Goal: Task Accomplishment & Management: Use online tool/utility

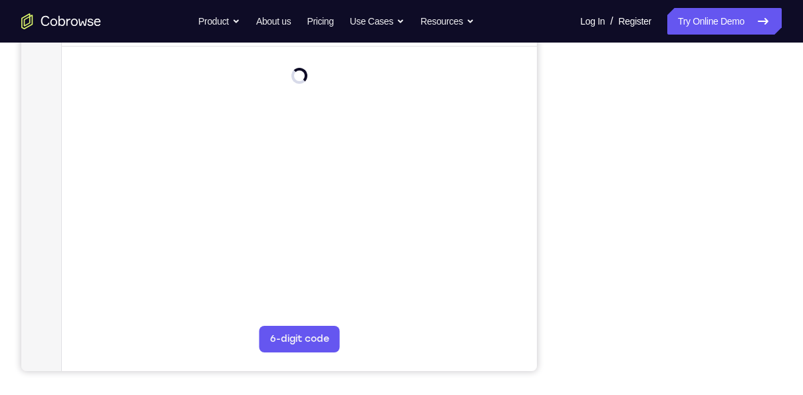
scroll to position [193, 0]
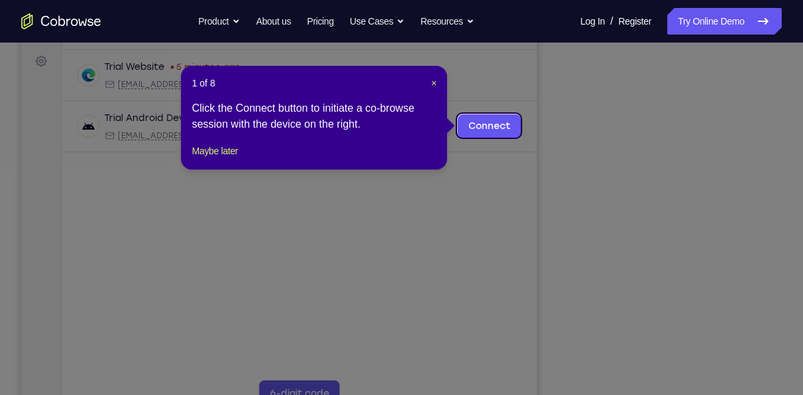
click at [438, 82] on div "1 of 8 × Click the Connect button to initiate a co-browse session with the devi…" at bounding box center [314, 118] width 266 height 104
click at [434, 84] on span "×" at bounding box center [433, 83] width 5 height 11
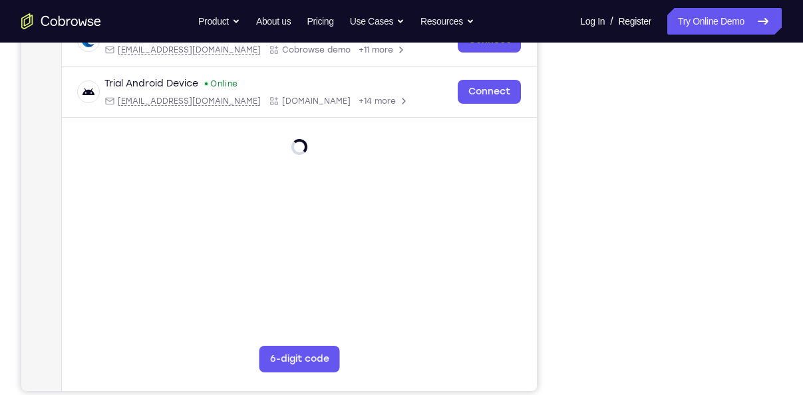
scroll to position [143, 0]
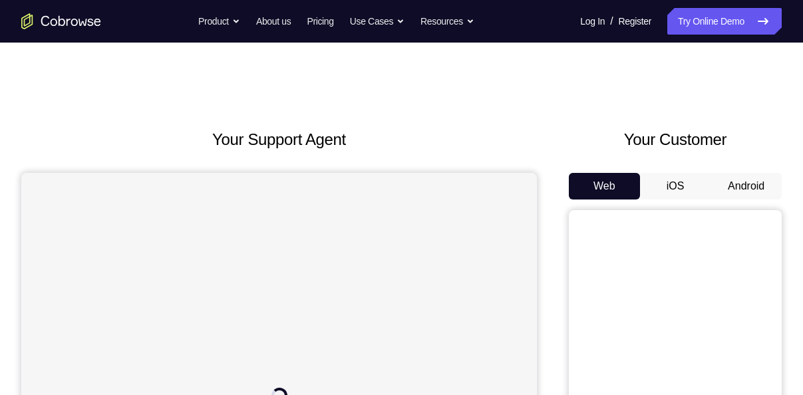
click at [729, 180] on button "Android" at bounding box center [745, 186] width 71 height 27
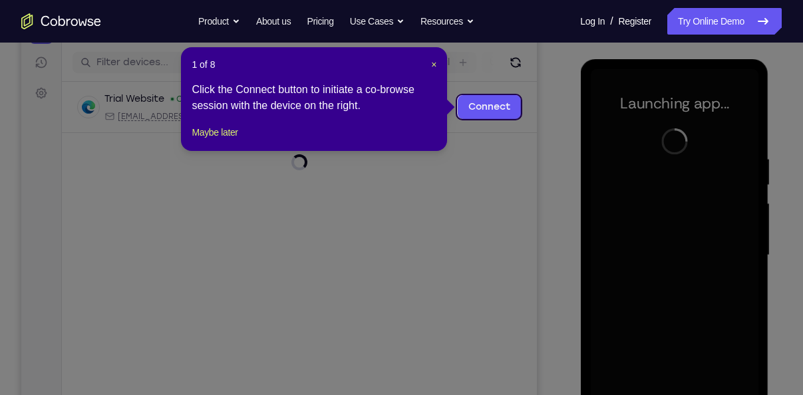
scroll to position [156, 0]
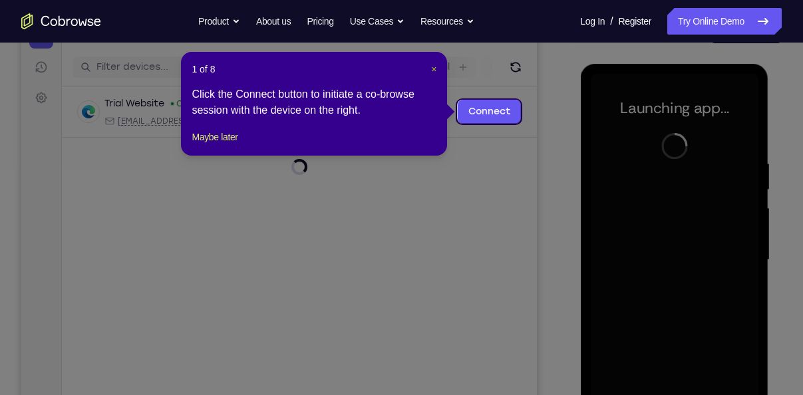
click at [431, 65] on span "×" at bounding box center [433, 69] width 5 height 11
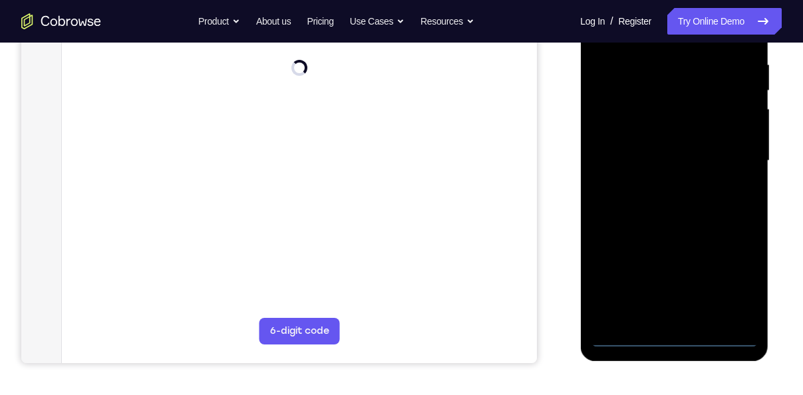
scroll to position [281, 0]
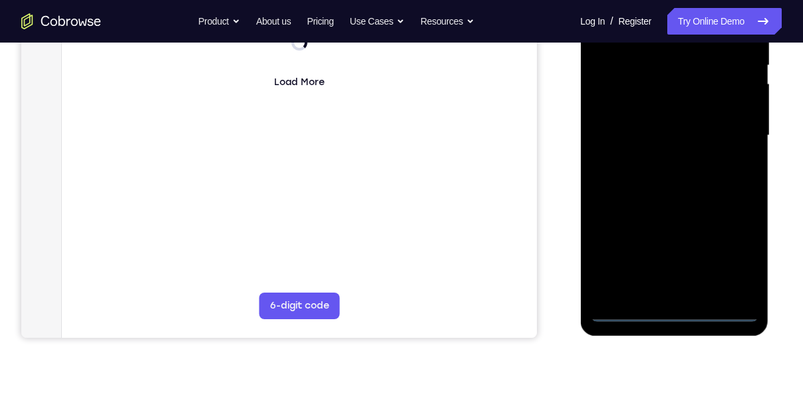
click at [676, 307] on div at bounding box center [674, 135] width 168 height 372
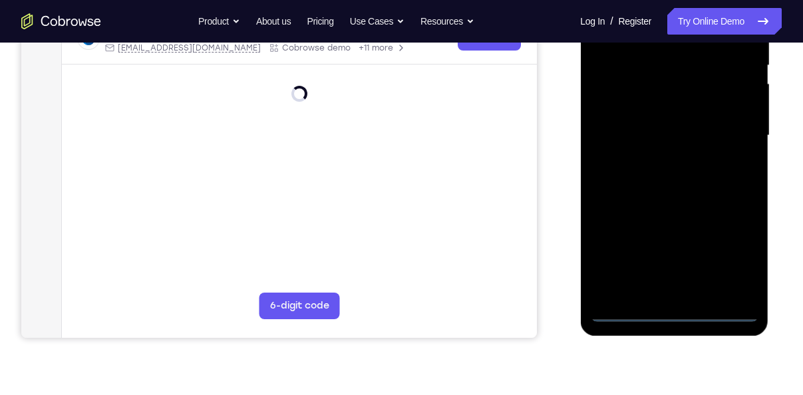
click at [678, 308] on div at bounding box center [674, 135] width 168 height 372
click at [736, 255] on div at bounding box center [674, 135] width 168 height 372
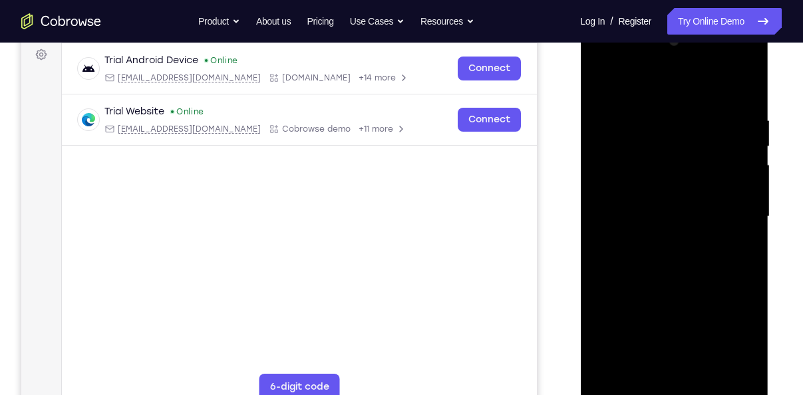
scroll to position [199, 0]
click at [652, 84] on div at bounding box center [674, 217] width 168 height 372
click at [733, 212] on div at bounding box center [674, 217] width 168 height 372
click at [660, 244] on div at bounding box center [674, 217] width 168 height 372
click at [642, 202] on div at bounding box center [674, 217] width 168 height 372
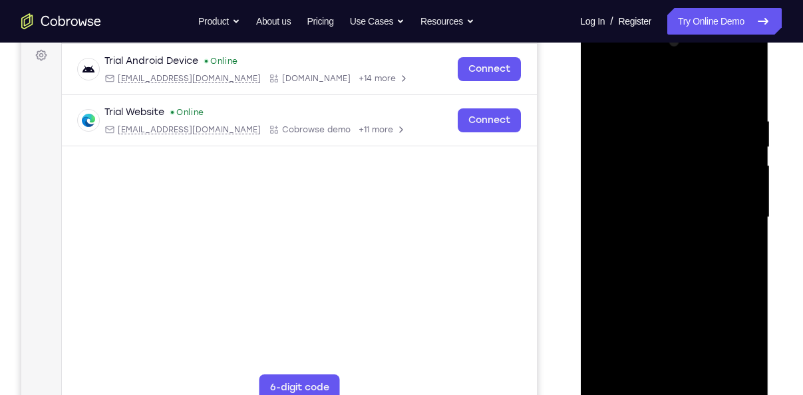
click at [644, 196] on div at bounding box center [674, 217] width 168 height 372
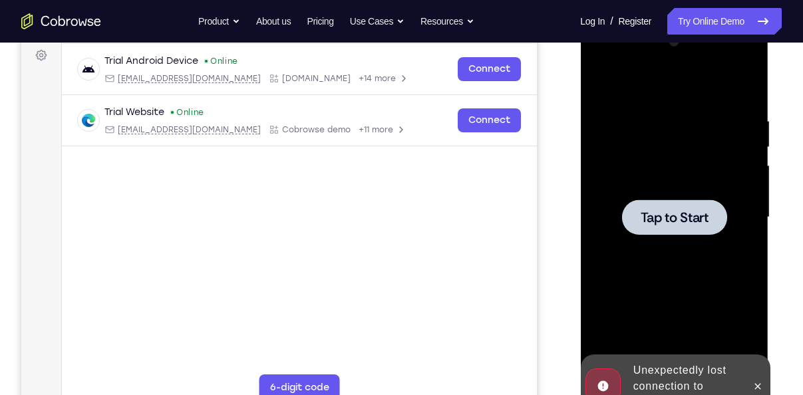
click at [668, 217] on span "Tap to Start" at bounding box center [674, 217] width 68 height 13
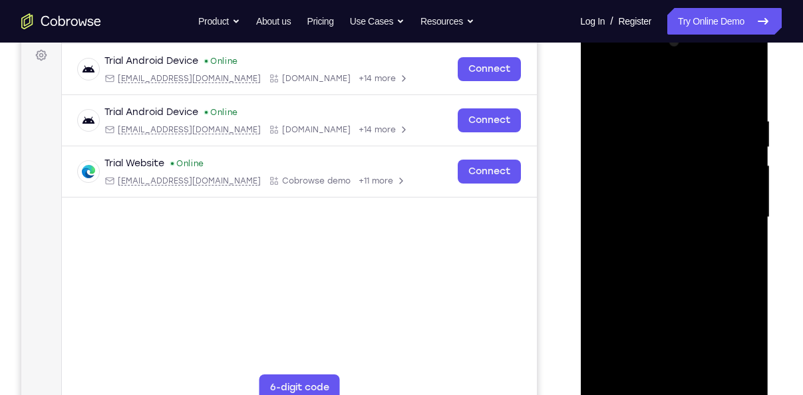
click at [672, 394] on div at bounding box center [674, 217] width 168 height 372
click at [743, 326] on div at bounding box center [674, 217] width 168 height 372
click at [739, 338] on div at bounding box center [674, 217] width 168 height 372
click at [628, 94] on div at bounding box center [674, 217] width 168 height 372
click at [720, 211] on div at bounding box center [674, 217] width 168 height 372
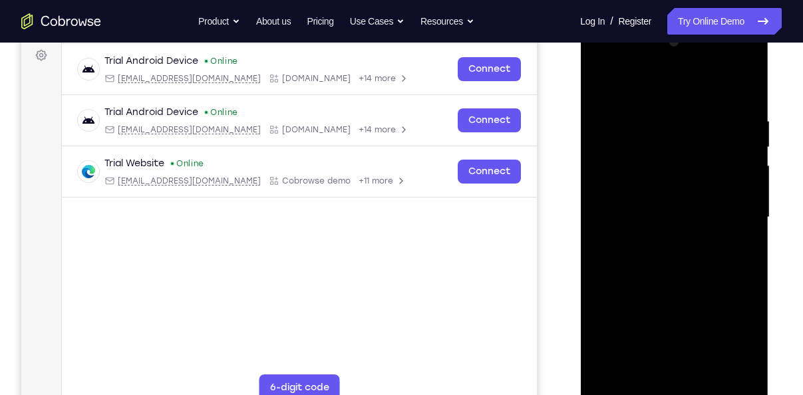
click at [658, 245] on div at bounding box center [674, 217] width 168 height 372
click at [691, 187] on div at bounding box center [674, 217] width 168 height 372
click at [676, 201] on div at bounding box center [674, 217] width 168 height 372
click at [652, 209] on div at bounding box center [674, 217] width 168 height 372
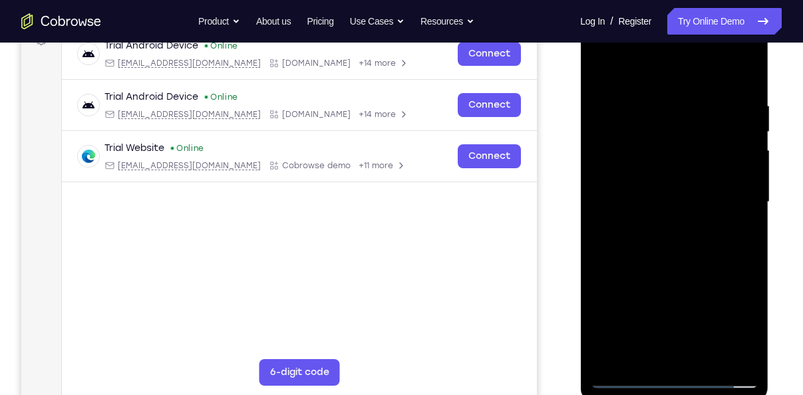
scroll to position [216, 0]
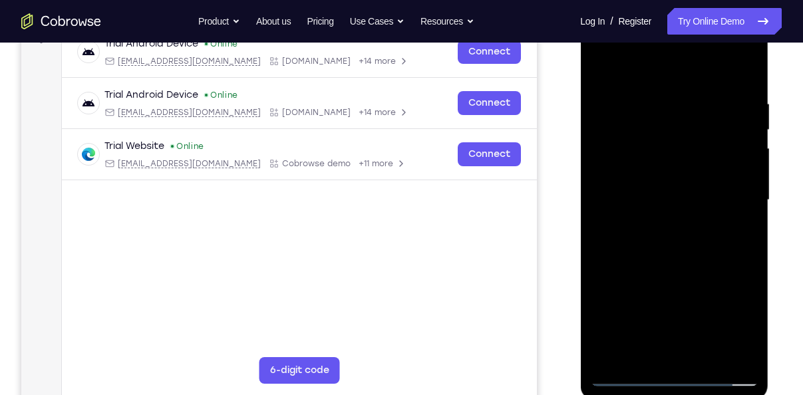
click at [669, 224] on div at bounding box center [674, 200] width 168 height 372
click at [715, 225] on div at bounding box center [674, 200] width 168 height 372
click at [671, 165] on div at bounding box center [674, 200] width 168 height 372
click at [749, 61] on div at bounding box center [674, 200] width 168 height 372
click at [749, 4] on div at bounding box center [674, 4] width 188 height 0
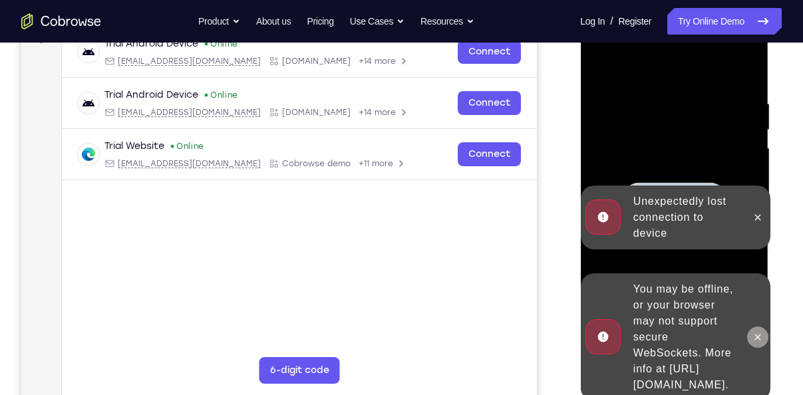
click at [755, 332] on icon at bounding box center [756, 337] width 11 height 11
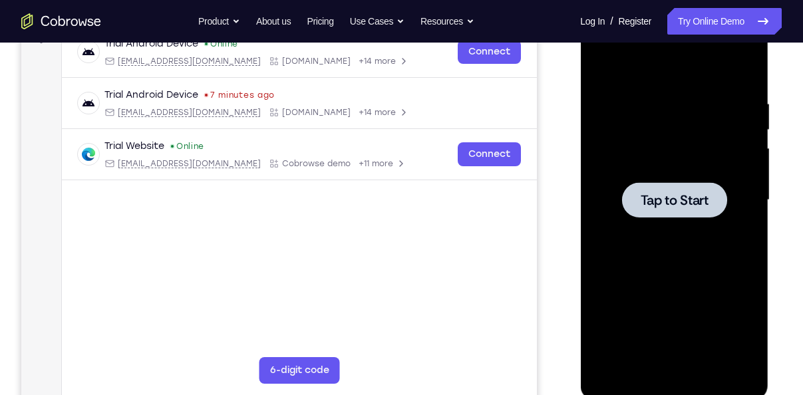
click at [662, 186] on div at bounding box center [673, 199] width 105 height 35
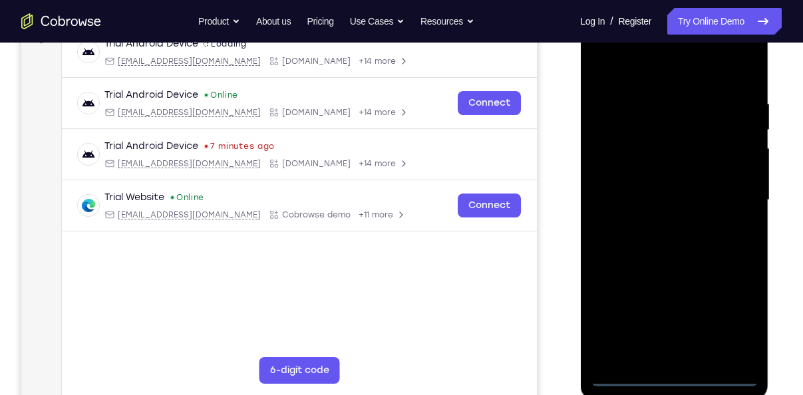
click at [670, 375] on div at bounding box center [674, 200] width 168 height 372
click at [732, 326] on div at bounding box center [674, 200] width 168 height 372
click at [661, 77] on div at bounding box center [674, 200] width 168 height 372
click at [734, 200] on div at bounding box center [674, 200] width 168 height 372
click at [663, 219] on div at bounding box center [674, 200] width 168 height 372
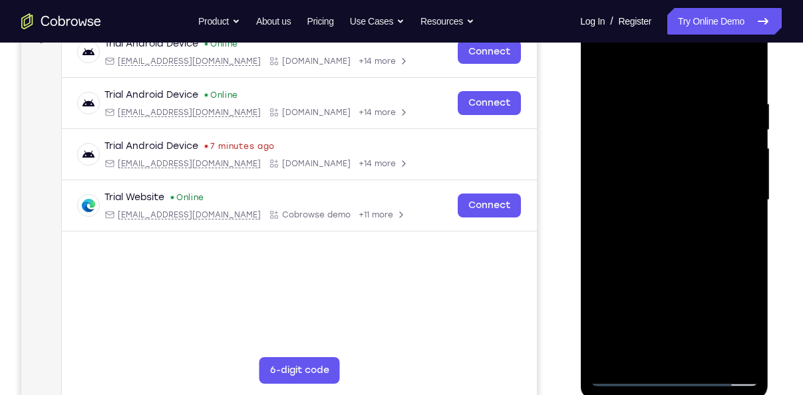
click at [648, 194] on div at bounding box center [674, 200] width 168 height 372
click at [643, 180] on div at bounding box center [674, 200] width 168 height 372
click at [655, 200] on div at bounding box center [674, 200] width 168 height 372
click at [655, 201] on div at bounding box center [674, 200] width 168 height 372
click at [618, 203] on div at bounding box center [674, 200] width 168 height 372
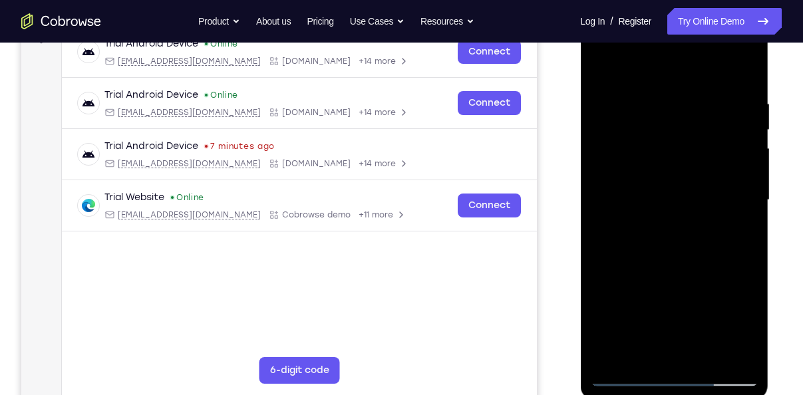
click at [668, 245] on div at bounding box center [674, 200] width 168 height 372
click at [676, 261] on div at bounding box center [674, 200] width 168 height 372
click at [751, 67] on div at bounding box center [674, 200] width 168 height 372
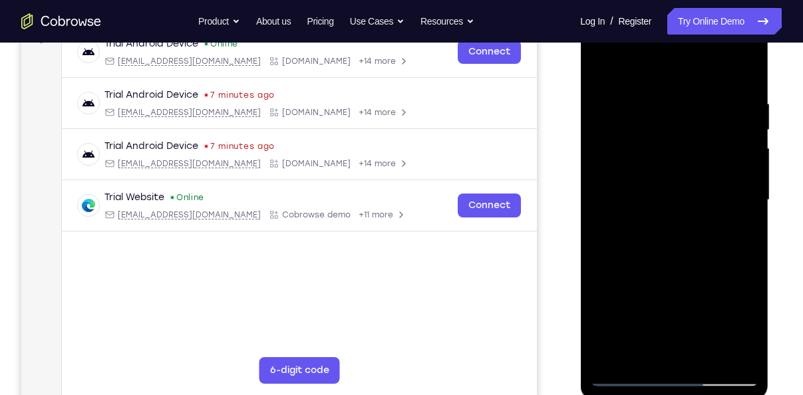
click at [616, 353] on div at bounding box center [674, 200] width 168 height 372
click at [610, 351] on div at bounding box center [674, 200] width 168 height 372
click at [662, 114] on div at bounding box center [674, 200] width 168 height 372
click at [751, 330] on div at bounding box center [674, 200] width 168 height 372
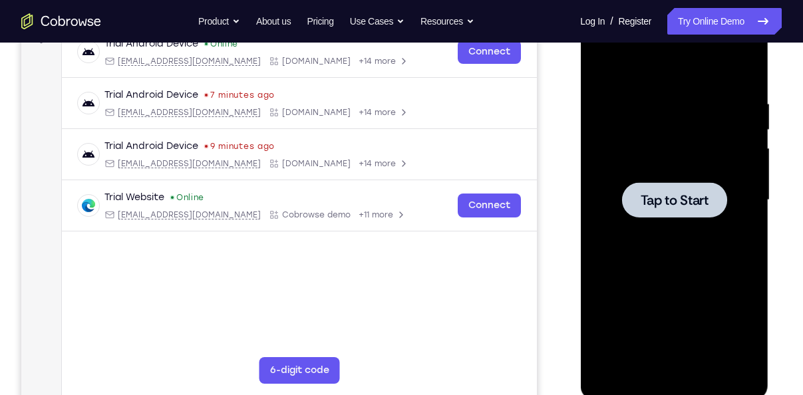
click at [638, 212] on div at bounding box center [673, 199] width 105 height 35
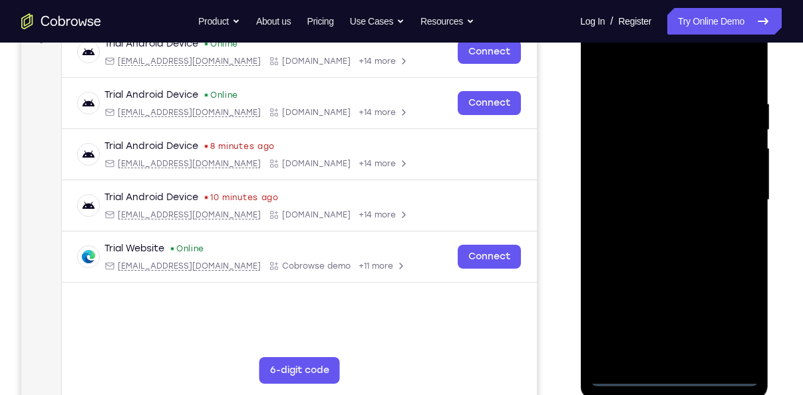
click at [676, 378] on div at bounding box center [674, 200] width 168 height 372
click at [737, 324] on div at bounding box center [674, 200] width 168 height 372
click at [640, 83] on div at bounding box center [674, 200] width 168 height 372
click at [725, 203] on div at bounding box center [674, 200] width 168 height 372
click at [658, 225] on div at bounding box center [674, 200] width 168 height 372
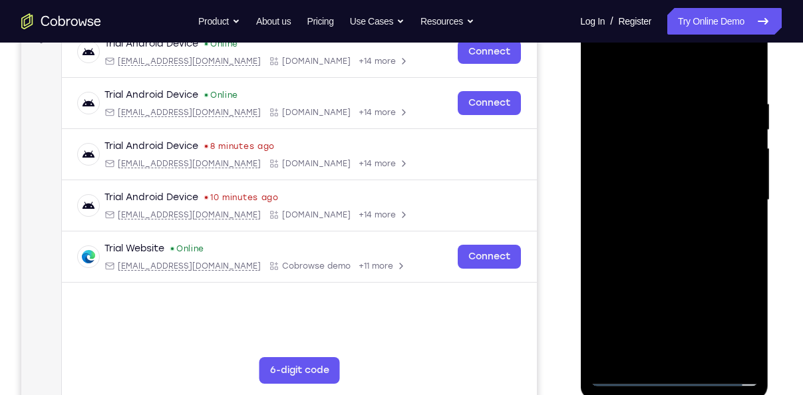
click at [651, 184] on div at bounding box center [674, 200] width 168 height 372
click at [627, 179] on div at bounding box center [674, 200] width 168 height 372
click at [642, 201] on div at bounding box center [674, 200] width 168 height 372
click at [682, 249] on div at bounding box center [674, 200] width 168 height 372
click at [666, 103] on div at bounding box center [674, 200] width 168 height 372
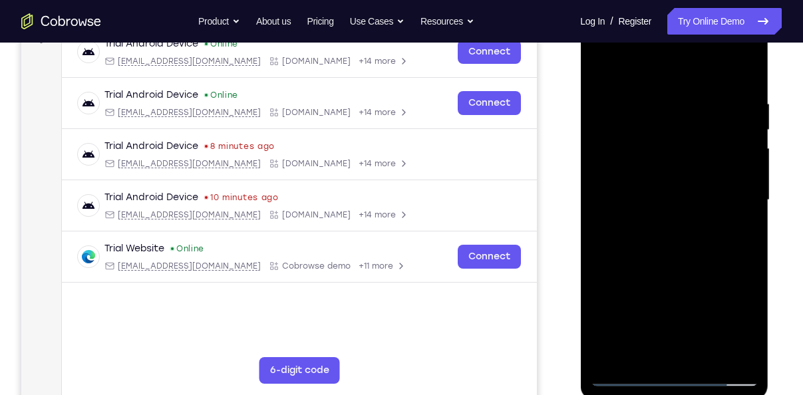
click at [661, 259] on div at bounding box center [674, 200] width 168 height 372
click at [660, 106] on div at bounding box center [674, 200] width 168 height 372
click at [723, 356] on div at bounding box center [674, 200] width 168 height 372
click at [744, 263] on div at bounding box center [674, 200] width 168 height 372
click at [723, 353] on div at bounding box center [674, 200] width 168 height 372
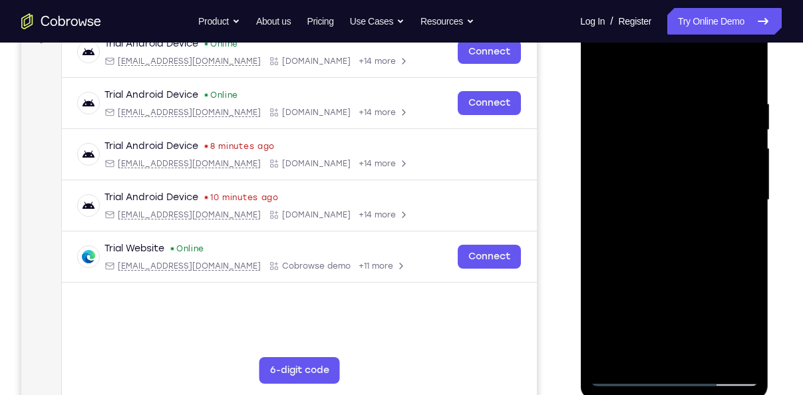
click at [738, 282] on div at bounding box center [674, 200] width 168 height 372
click at [630, 385] on div at bounding box center [674, 200] width 168 height 372
click at [622, 378] on div at bounding box center [674, 200] width 168 height 372
click at [702, 360] on div at bounding box center [674, 200] width 168 height 372
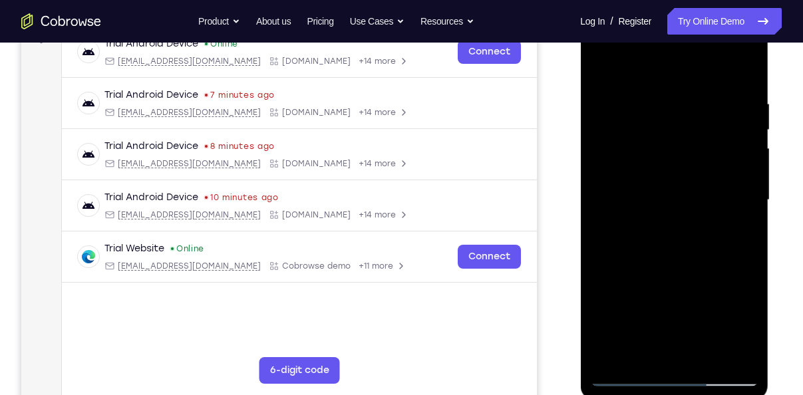
click at [702, 360] on div at bounding box center [674, 200] width 168 height 372
click at [659, 269] on div at bounding box center [674, 200] width 168 height 372
drag, startPoint x: 676, startPoint y: 344, endPoint x: 670, endPoint y: 276, distance: 68.8
click at [670, 276] on div at bounding box center [674, 200] width 168 height 372
click at [654, 285] on div at bounding box center [674, 200] width 168 height 372
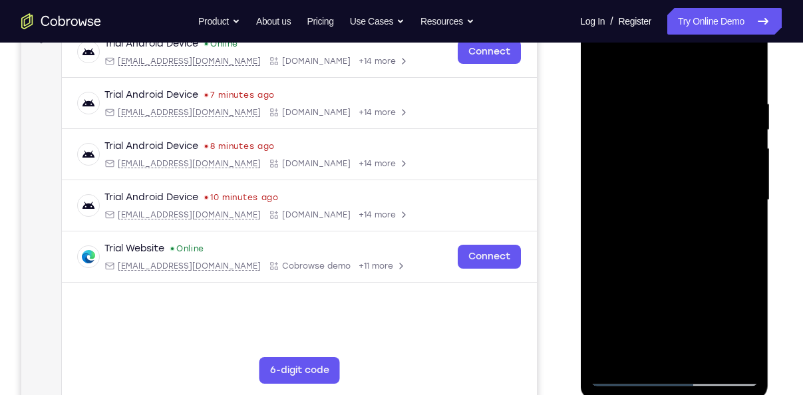
click at [594, 70] on div at bounding box center [674, 200] width 168 height 372
click at [637, 293] on div at bounding box center [674, 200] width 168 height 372
click at [642, 350] on div at bounding box center [674, 200] width 168 height 372
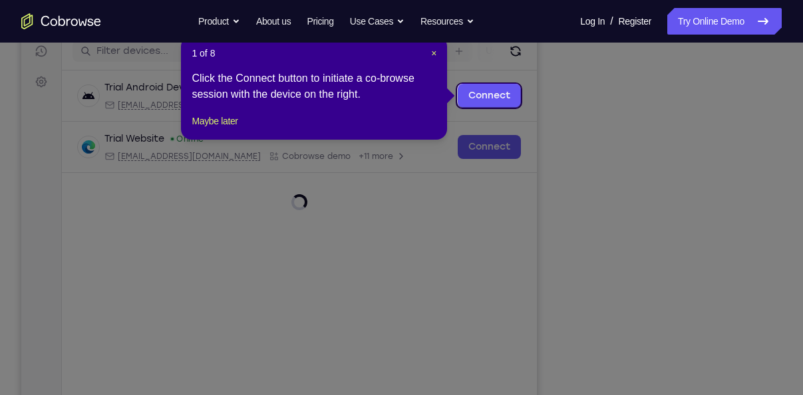
scroll to position [171, 0]
click at [432, 56] on span "×" at bounding box center [433, 54] width 5 height 11
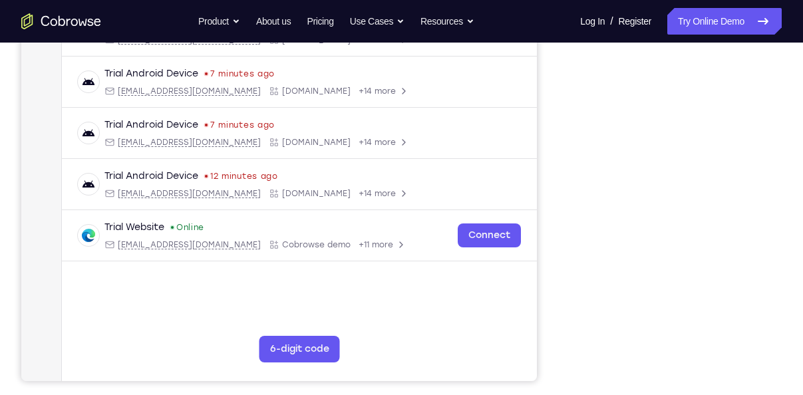
scroll to position [240, 0]
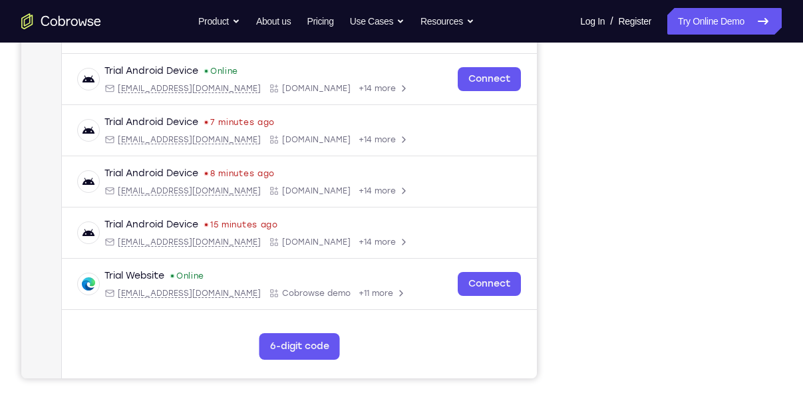
click at [563, 120] on div "Your Support Agent Your Customer Web iOS Android" at bounding box center [401, 133] width 760 height 491
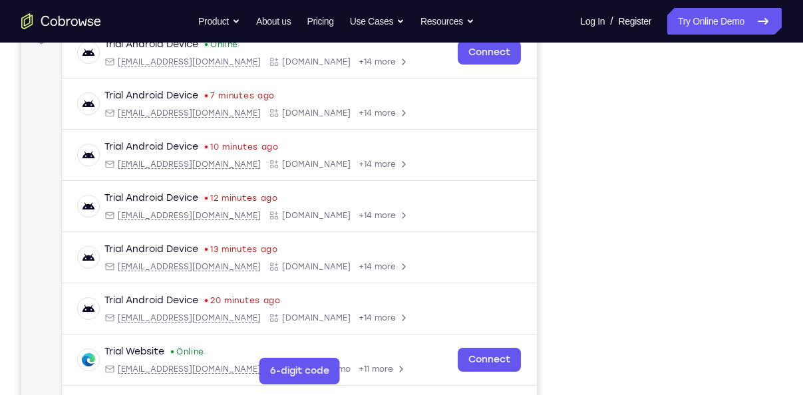
scroll to position [216, 0]
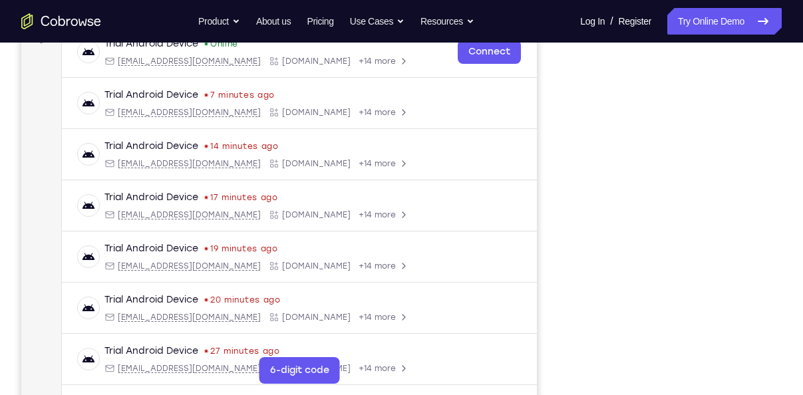
click at [789, 287] on div "Your Support Agent Your Customer Web iOS Android Next Steps We’d be happy to gi…" at bounding box center [401, 264] width 803 height 877
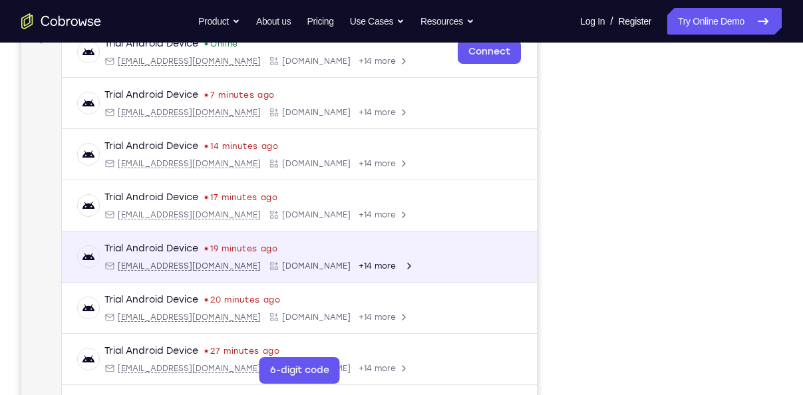
click at [525, 231] on div "Trial Android Device 19 minutes ago android@example.com Cobrowse.io +14 more an…" at bounding box center [299, 256] width 475 height 51
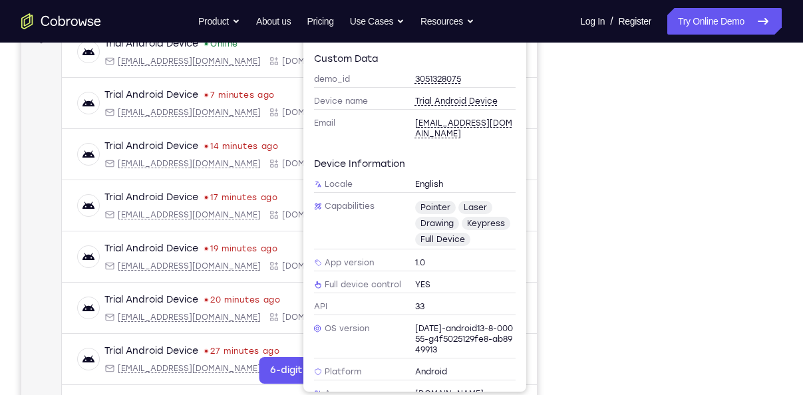
click at [555, 243] on div "Your Support Agent Your Customer Web iOS Android" at bounding box center [401, 157] width 760 height 491
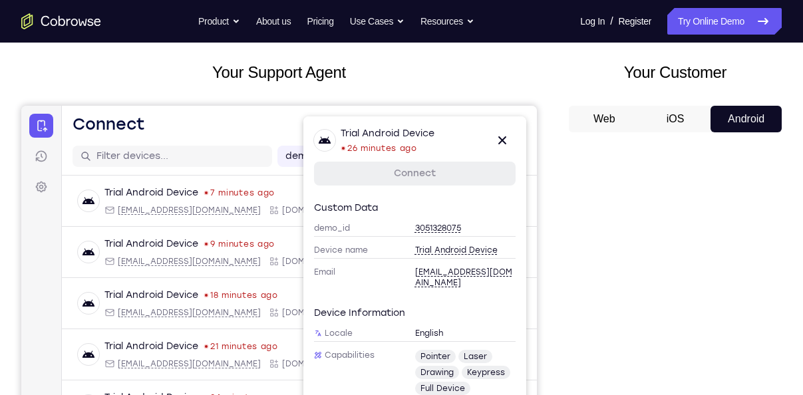
scroll to position [66, 0]
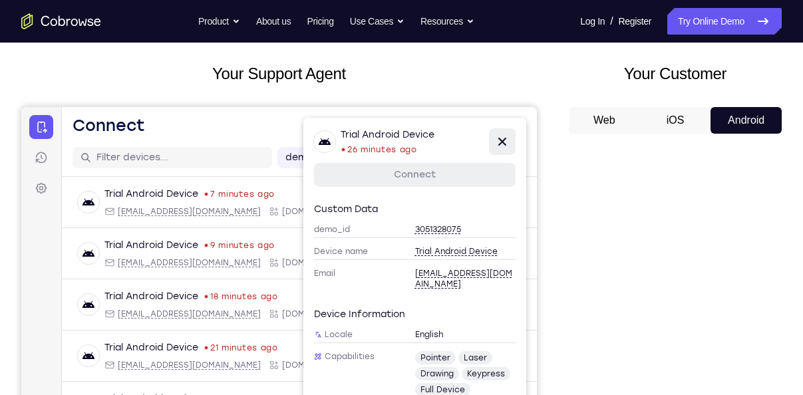
click at [503, 135] on icon at bounding box center [502, 142] width 16 height 16
